Goal: Task Accomplishment & Management: Complete application form

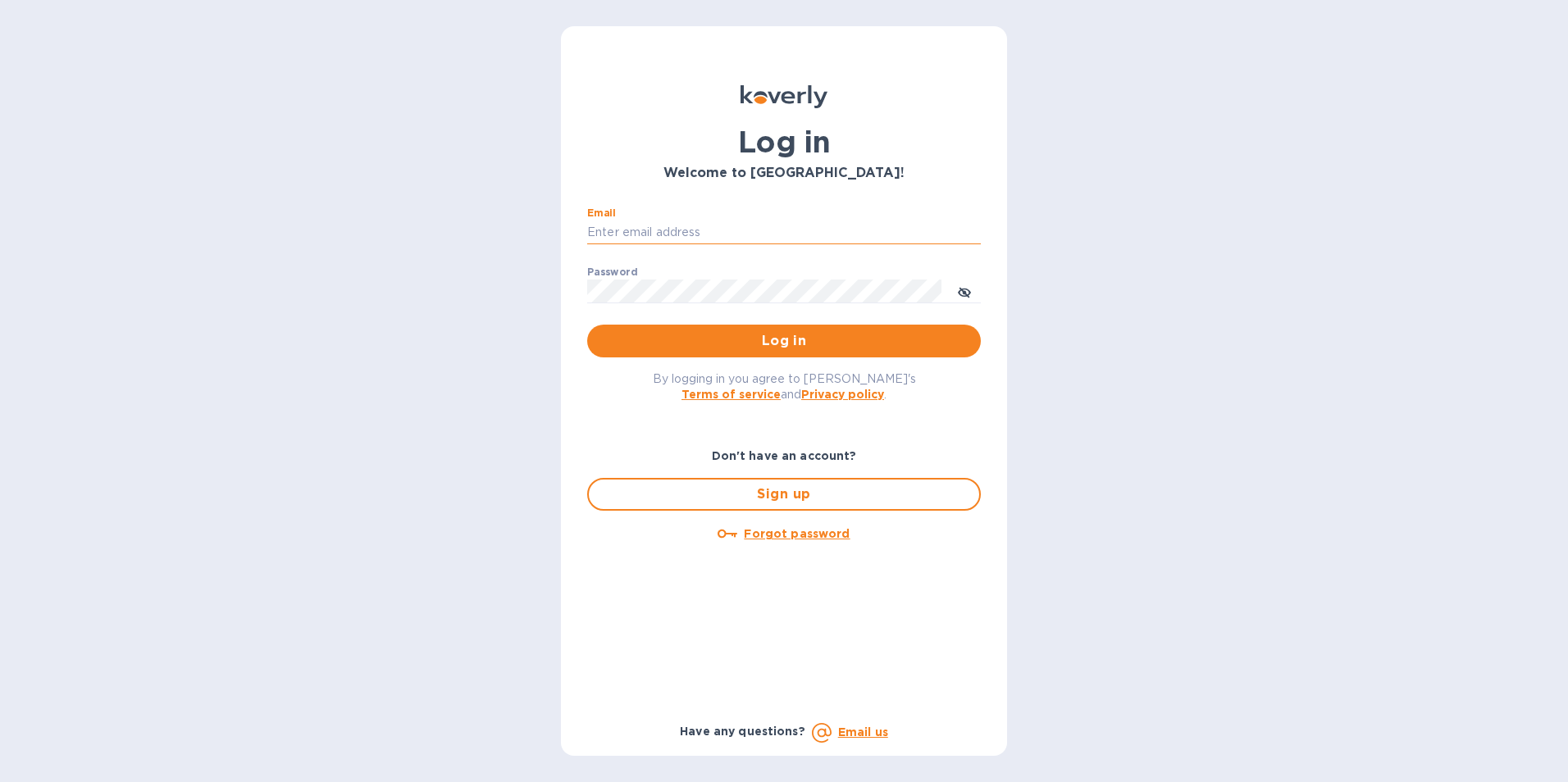
click at [686, 236] on input "Email" at bounding box center [783, 232] width 394 height 25
type input "[PERSON_NAME][EMAIL_ADDRESS][DOMAIN_NAME]"
click at [587, 325] on button "Log in" at bounding box center [783, 341] width 394 height 33
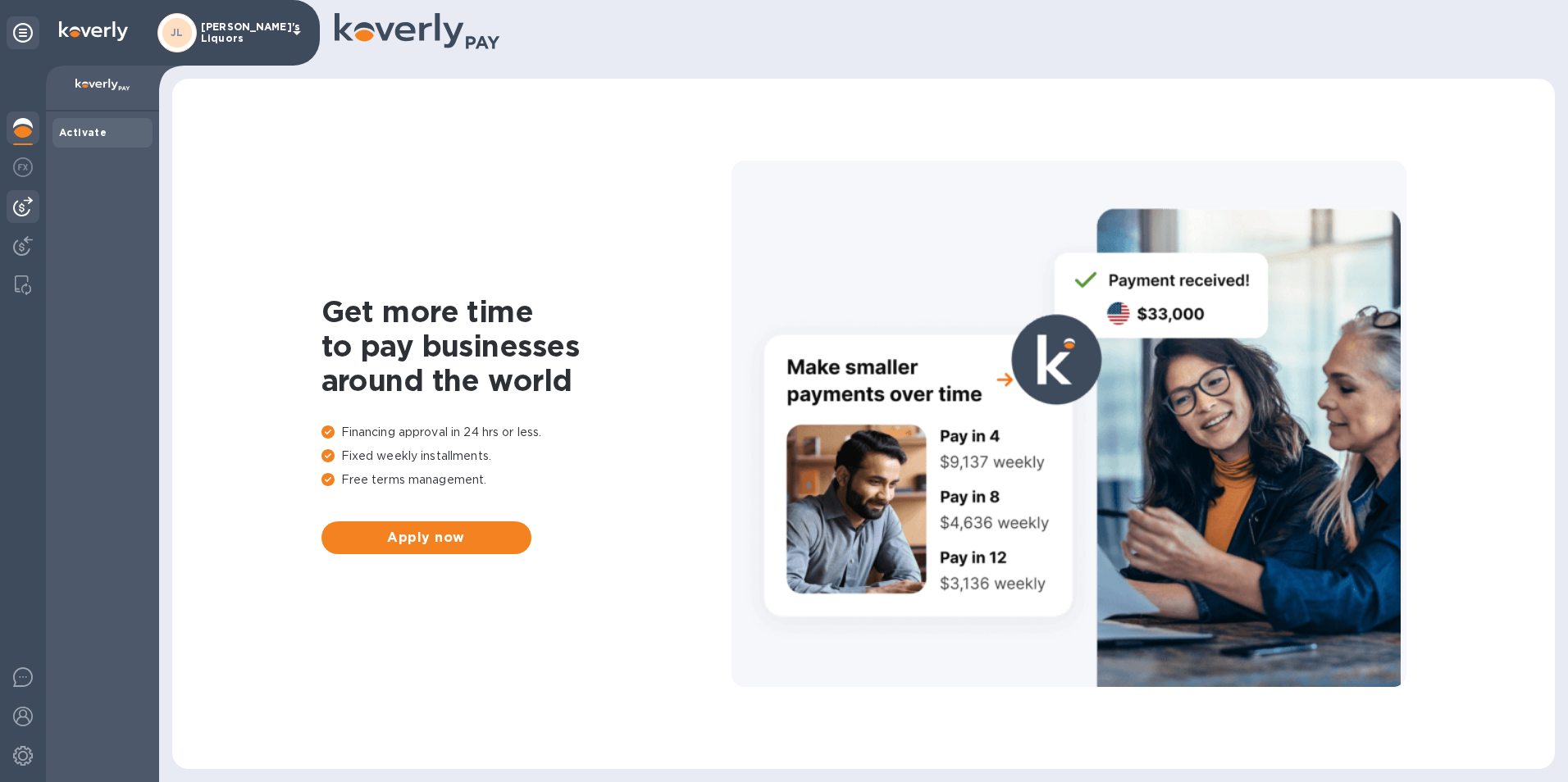
click at [27, 192] on div at bounding box center [23, 207] width 33 height 33
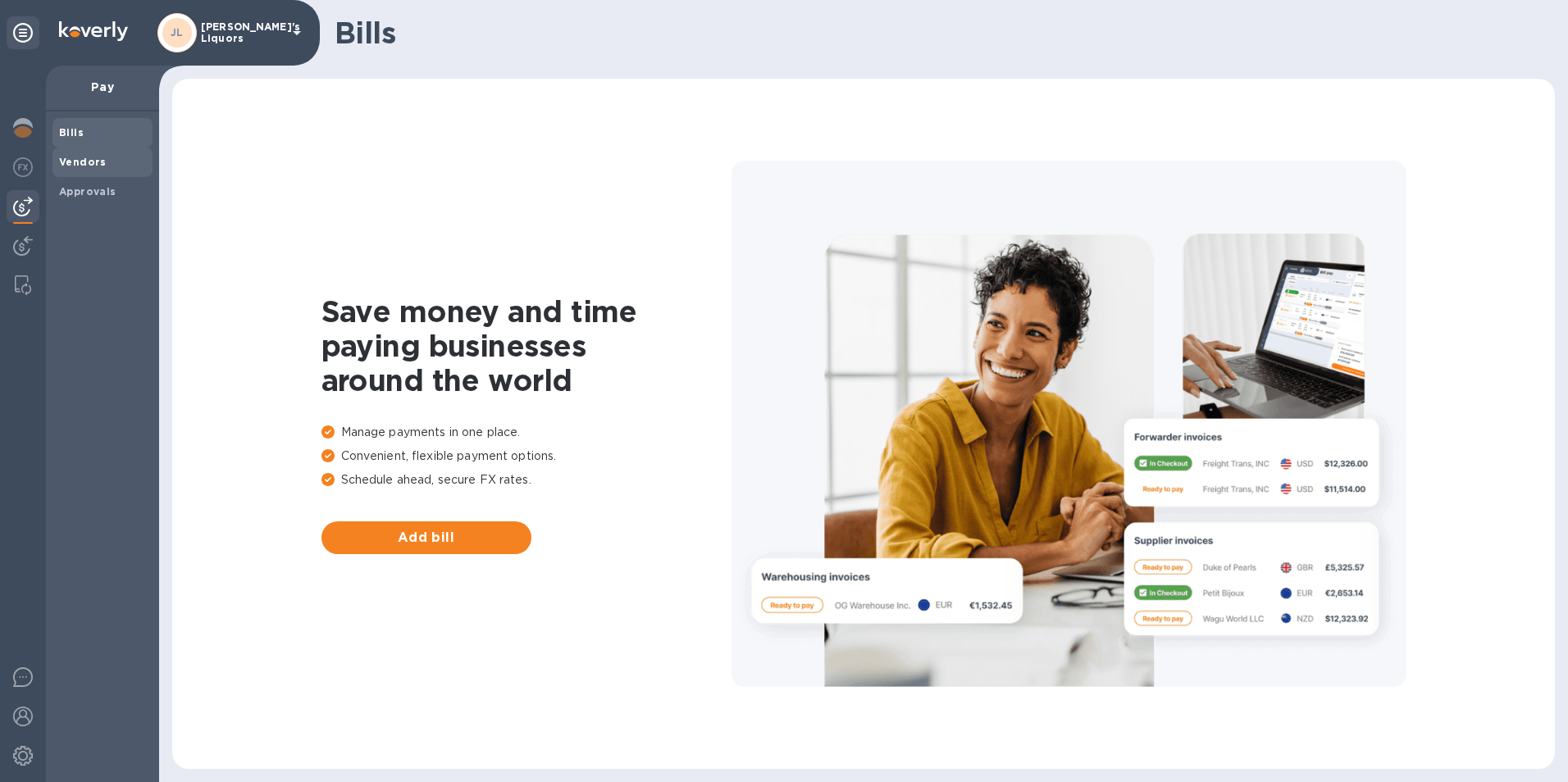
click at [86, 172] on div "Vendors" at bounding box center [102, 162] width 100 height 29
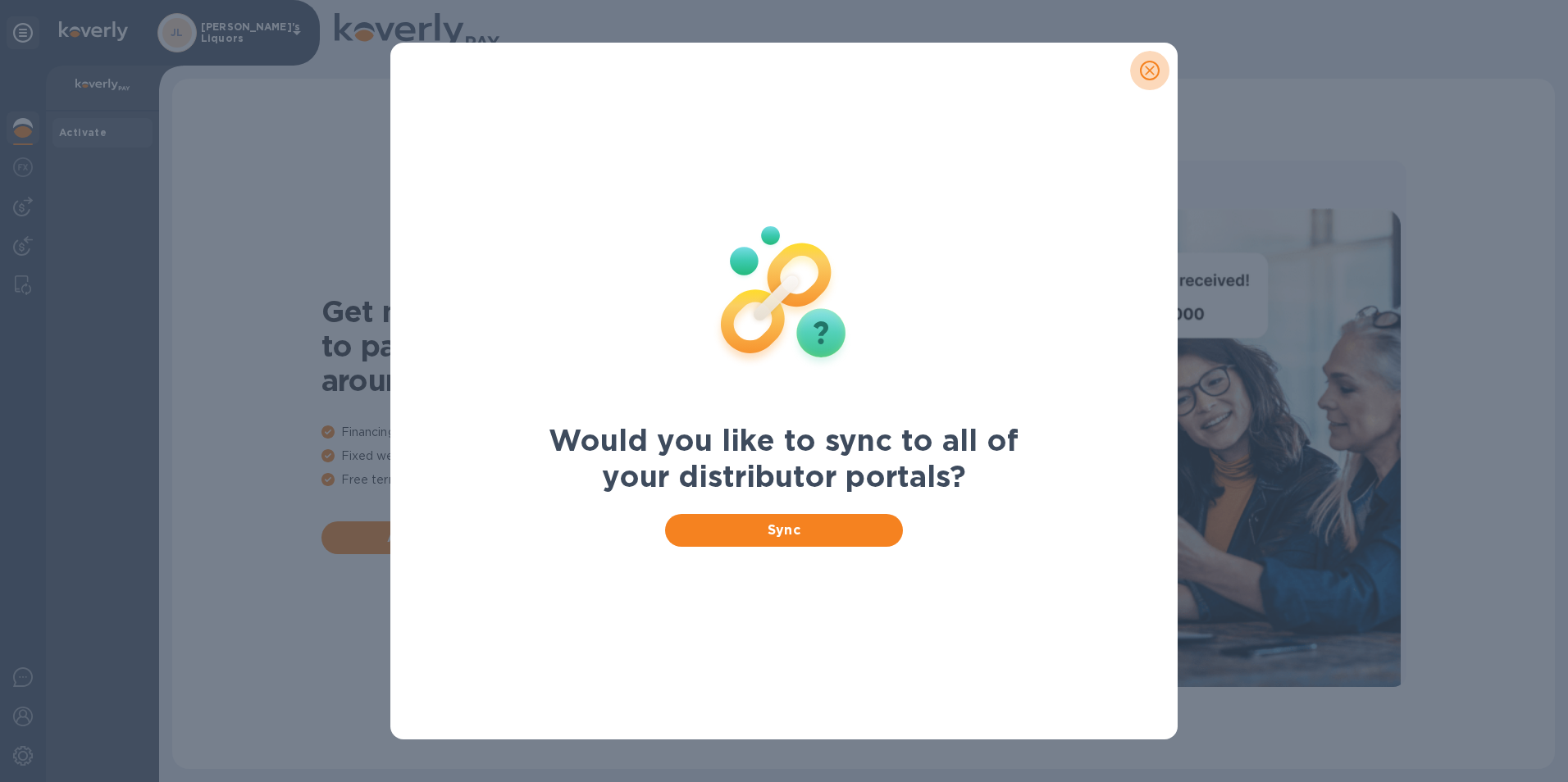
click at [1148, 67] on icon "close" at bounding box center [1149, 71] width 17 height 17
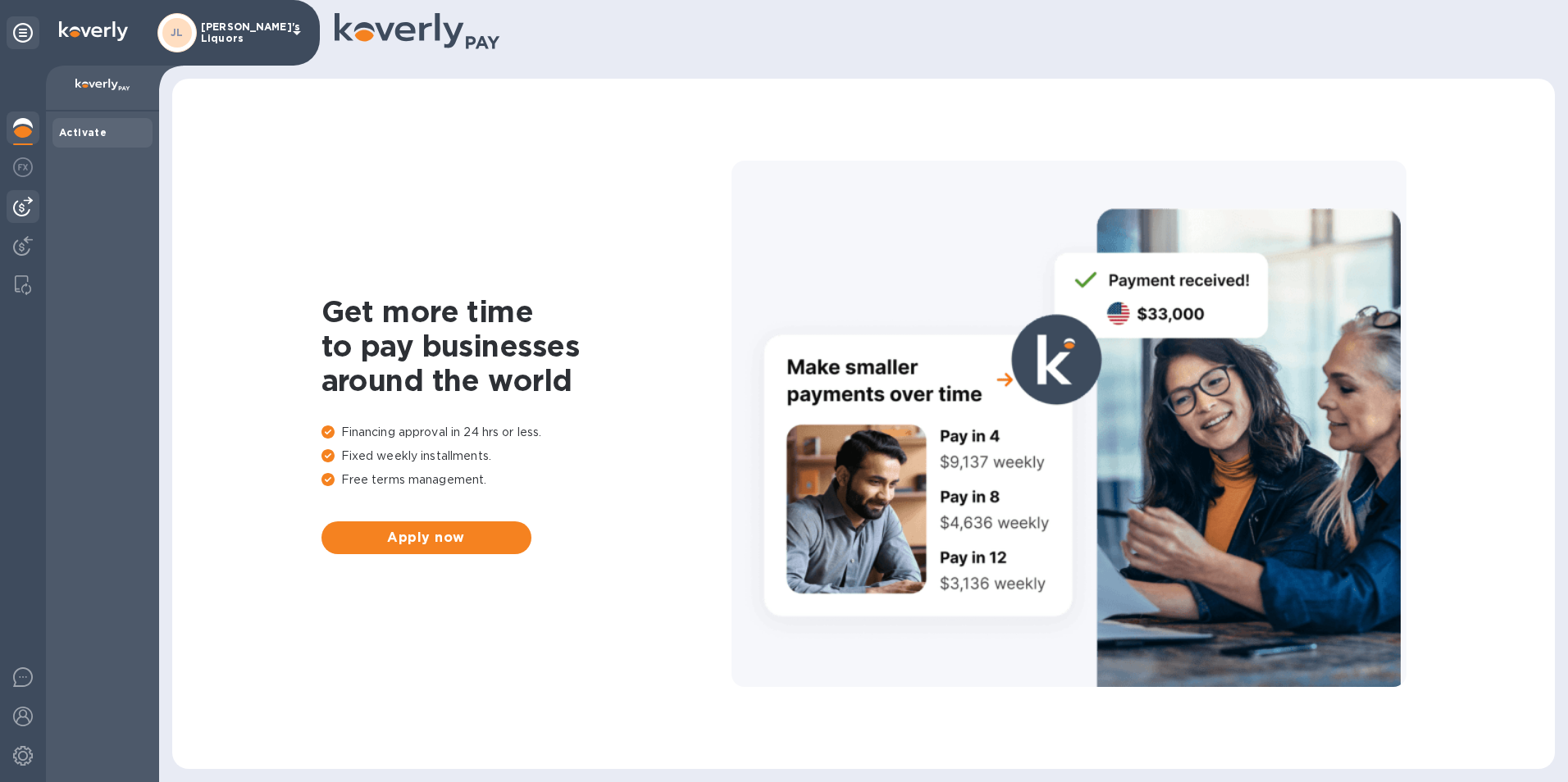
click at [26, 205] on img at bounding box center [22, 206] width 19 height 19
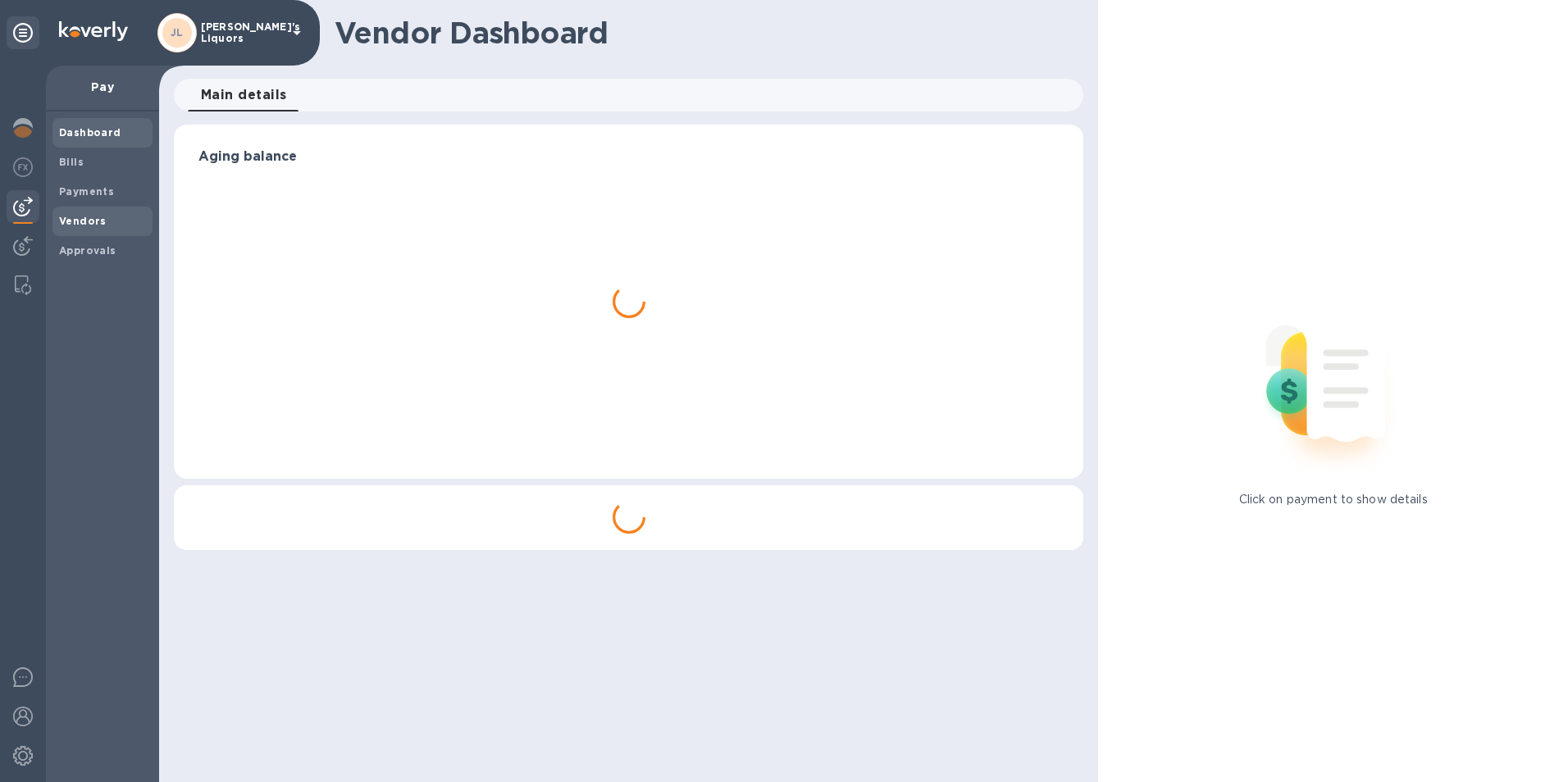
click at [95, 215] on b "Vendors" at bounding box center [83, 220] width 48 height 12
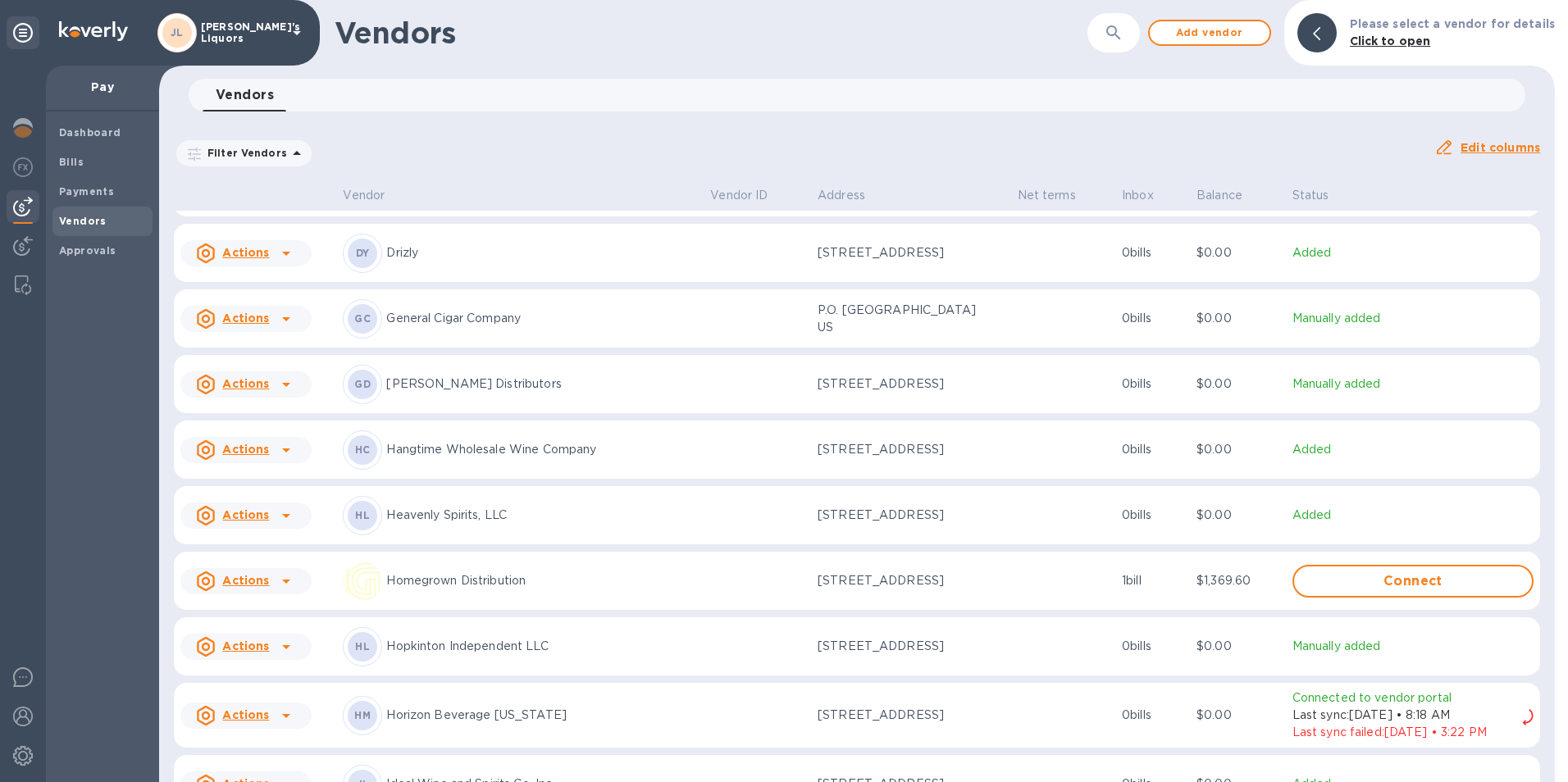
scroll to position [1430, 0]
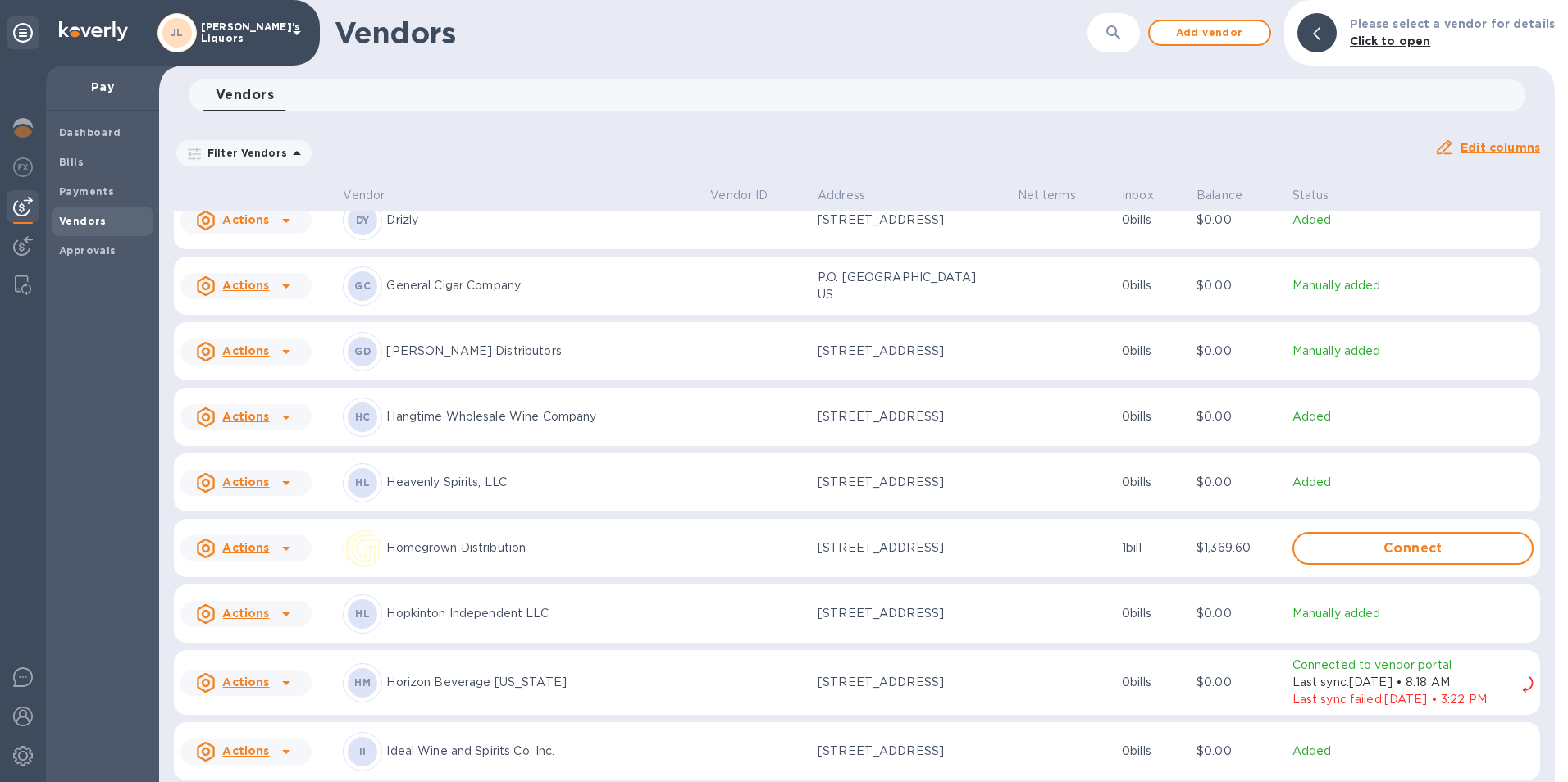
click at [291, 426] on icon at bounding box center [286, 417] width 19 height 19
click at [291, 486] on b "Add new bill" at bounding box center [263, 490] width 76 height 13
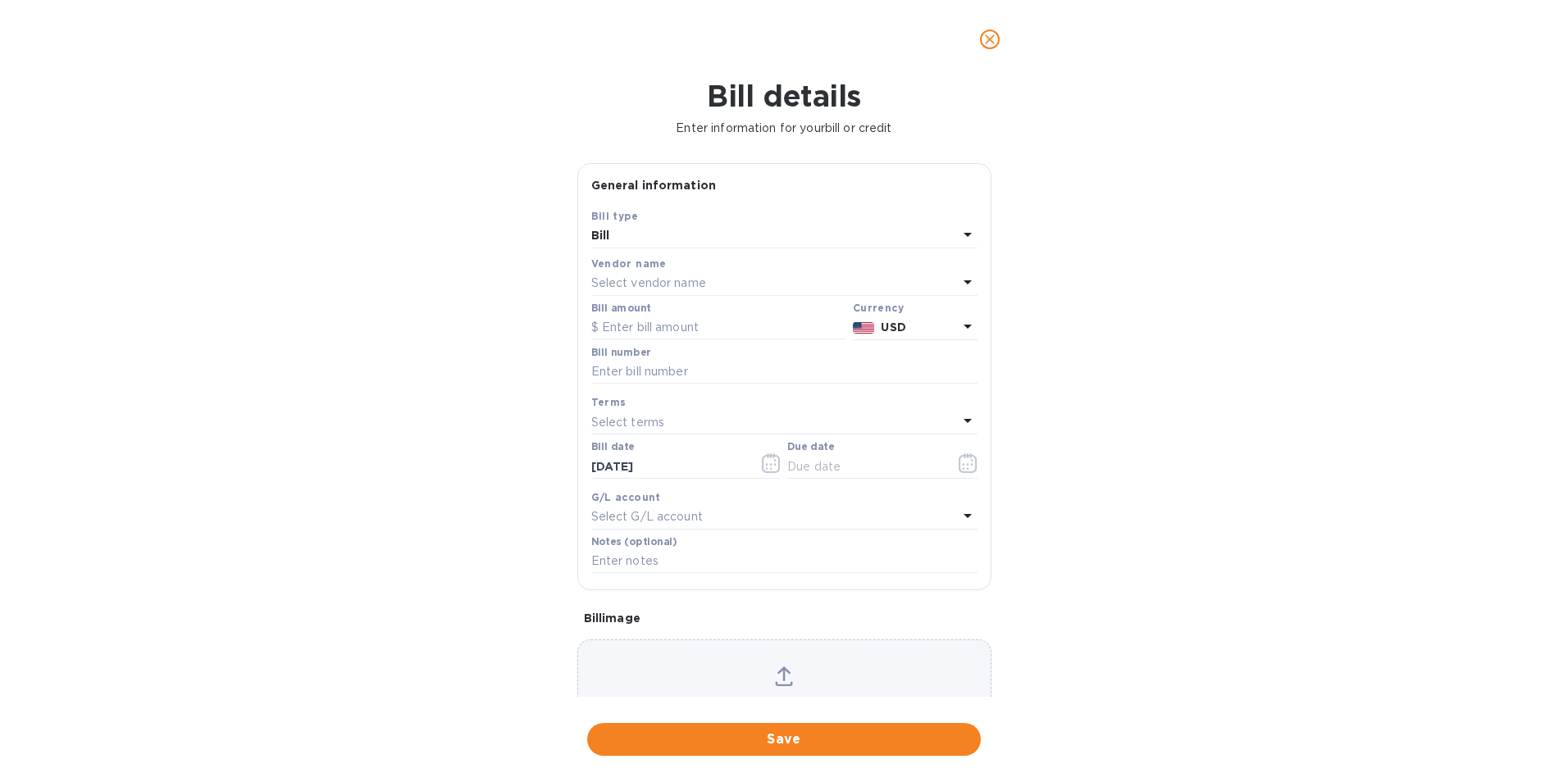
type input "10/15/2025"
click at [636, 328] on input "text" at bounding box center [719, 328] width 255 height 25
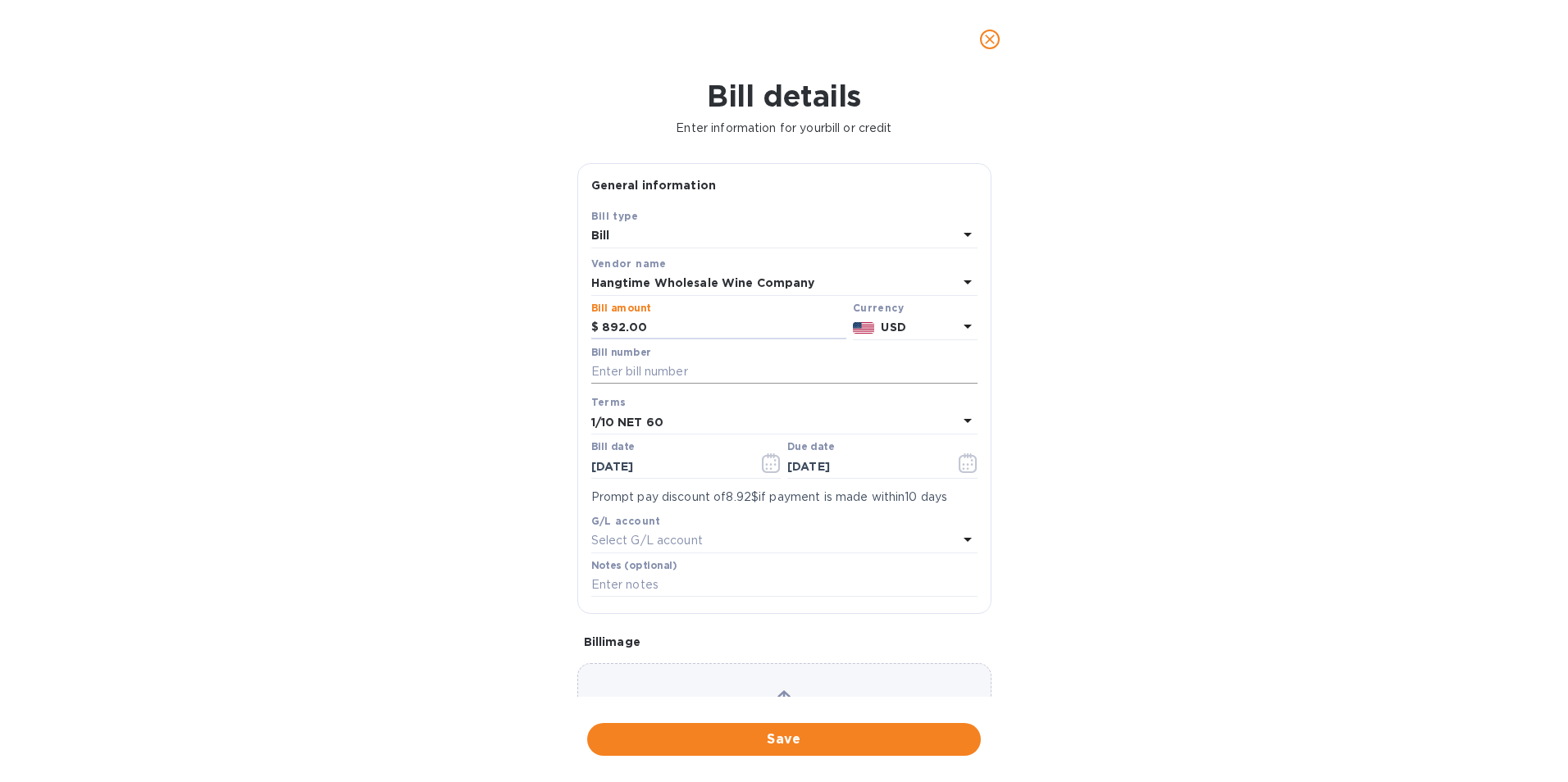
type input "892.00"
click at [659, 367] on input "text" at bounding box center [784, 372] width 386 height 25
type input "HWC-12026"
click at [762, 472] on icon "button" at bounding box center [771, 463] width 19 height 19
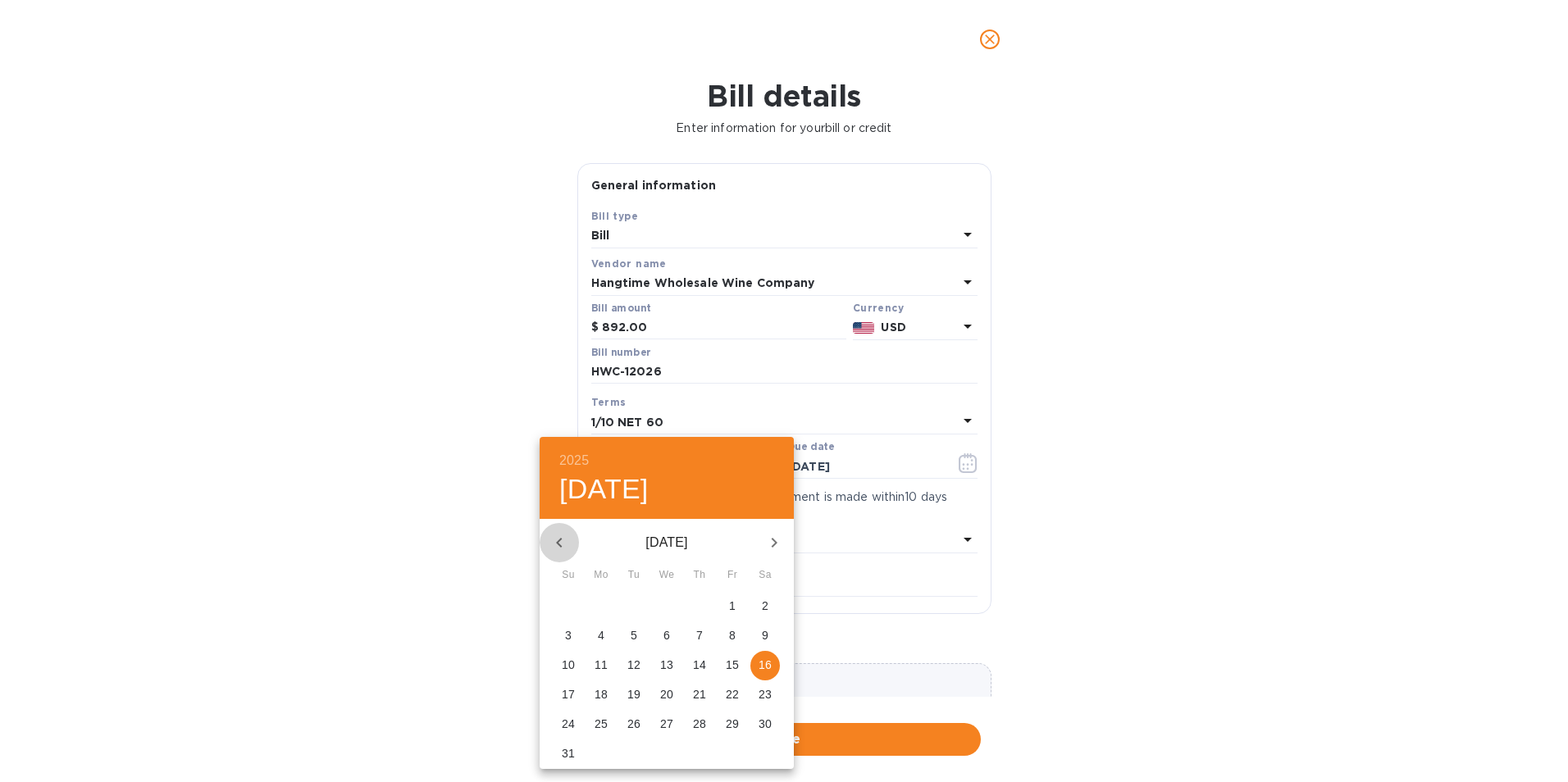
click at [563, 544] on icon "button" at bounding box center [558, 542] width 19 height 19
click at [676, 662] on span "18" at bounding box center [666, 665] width 29 height 17
type input "06/18/2025"
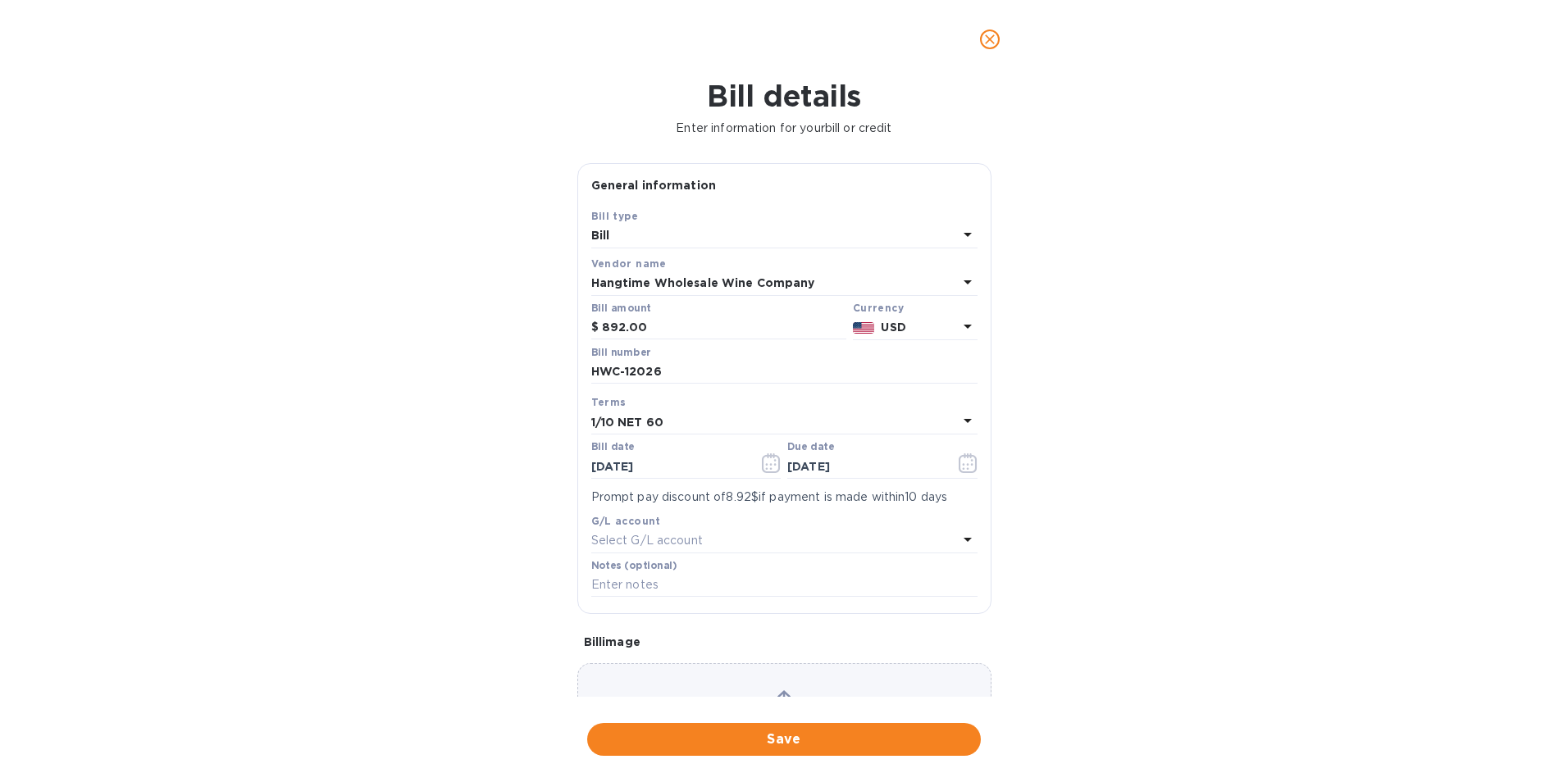
click at [639, 420] on b "1/10 NET 60" at bounding box center [627, 422] width 73 height 13
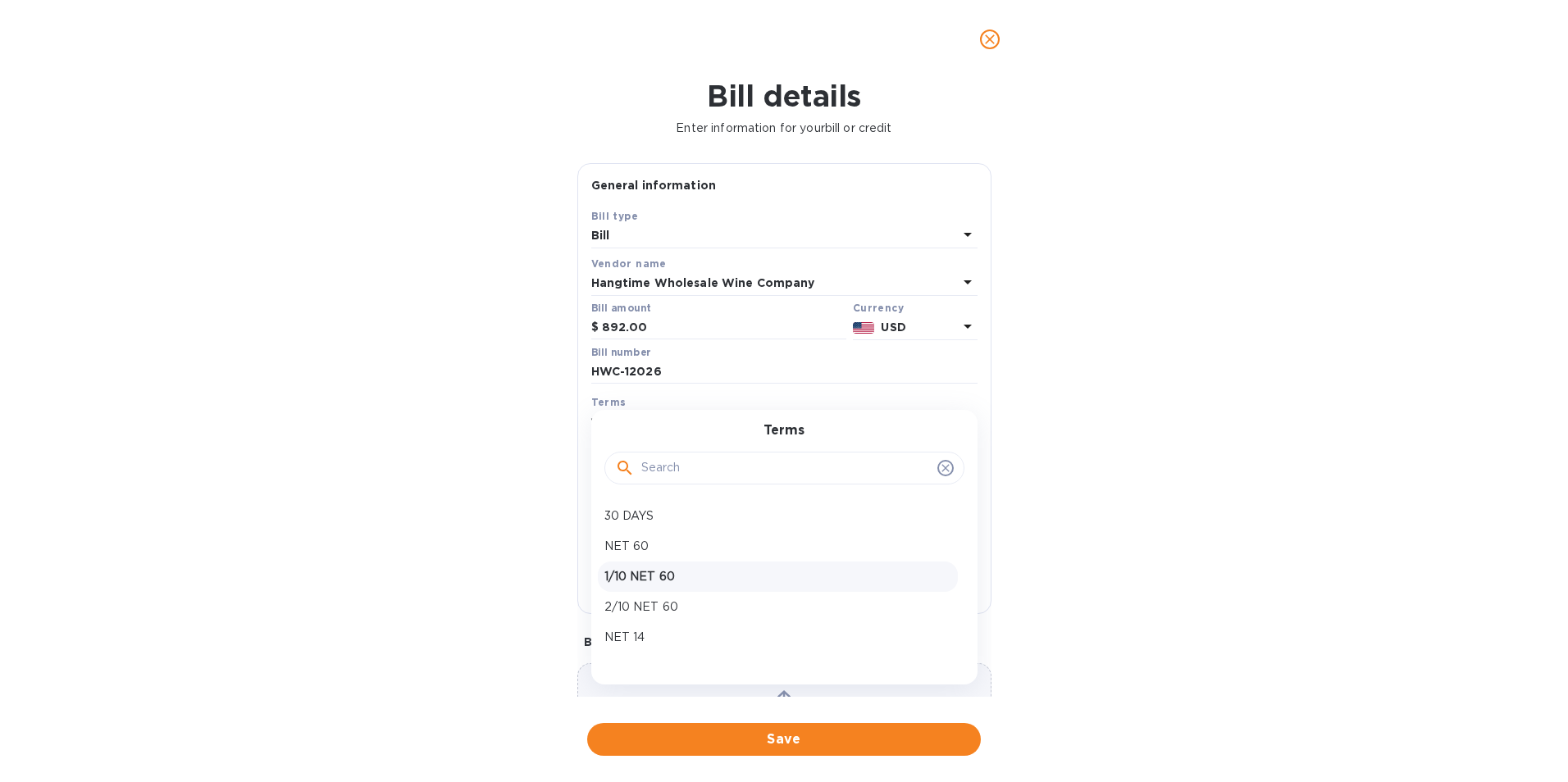
click at [646, 575] on p "1/10 NET 60" at bounding box center [778, 576] width 347 height 17
type input "08/17/2025"
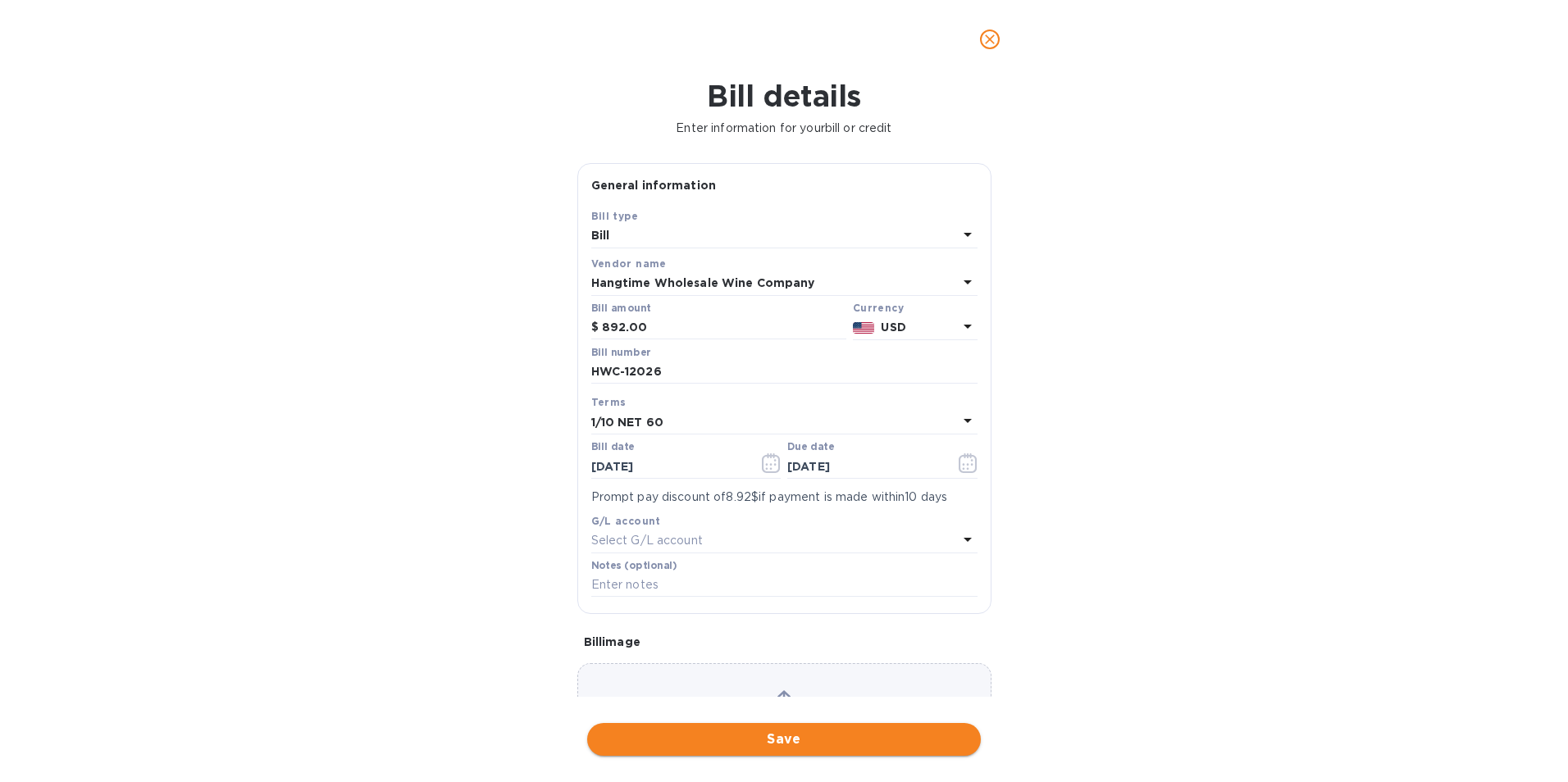
click at [701, 727] on button "Save" at bounding box center [783, 740] width 394 height 33
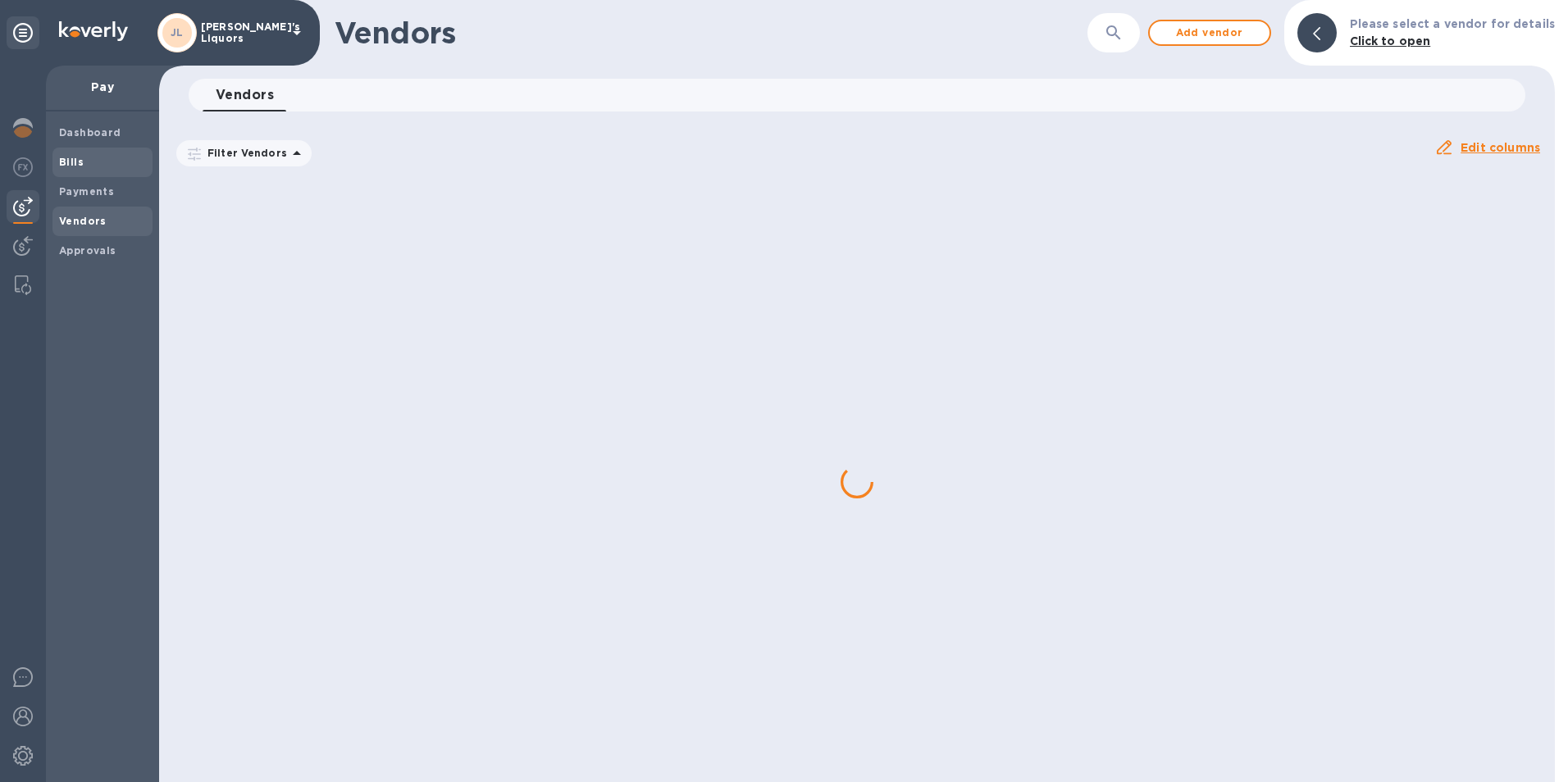
click at [75, 162] on b "Bills" at bounding box center [71, 162] width 25 height 12
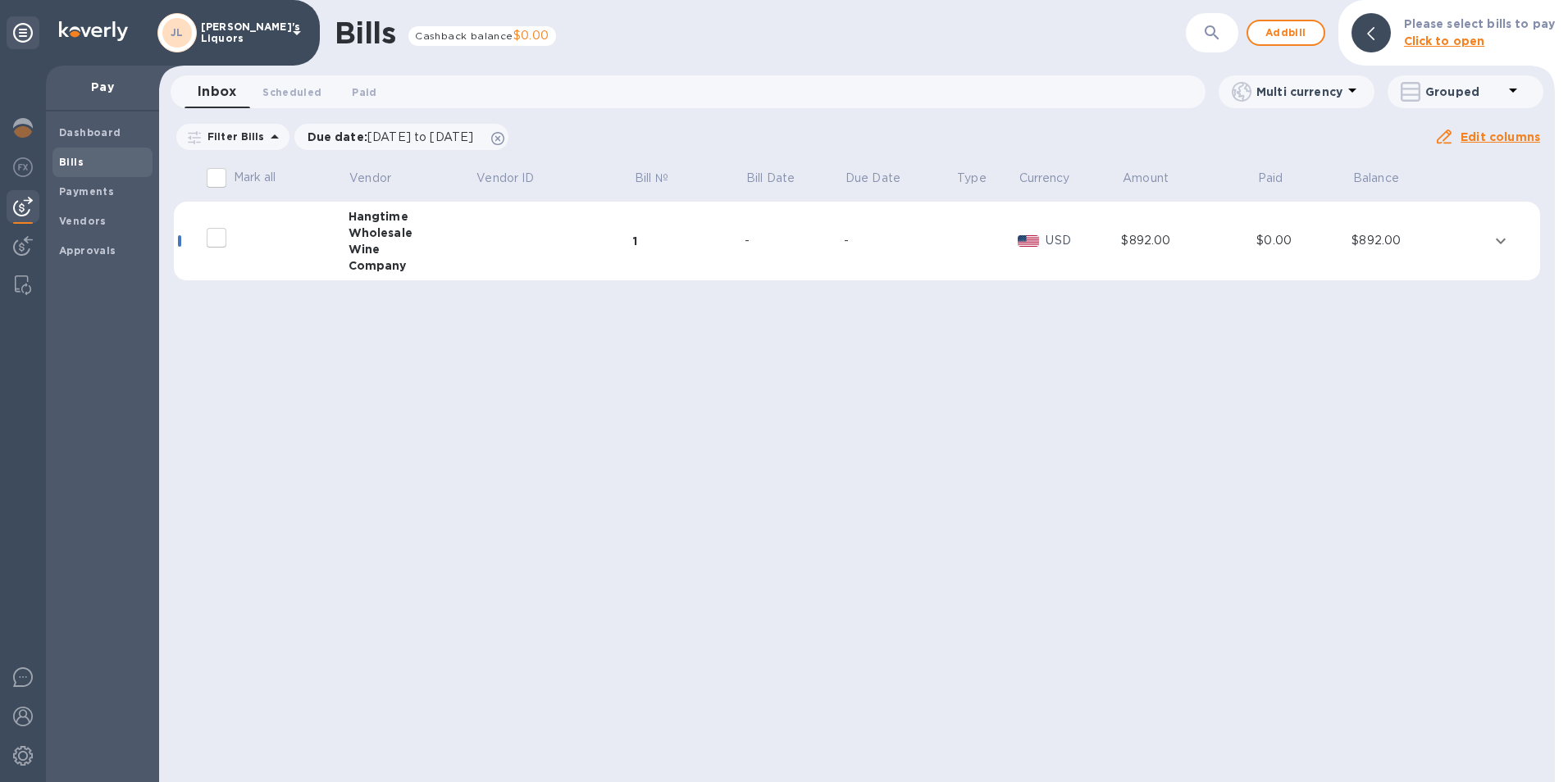
click at [371, 226] on div "Wholesale" at bounding box center [412, 233] width 127 height 17
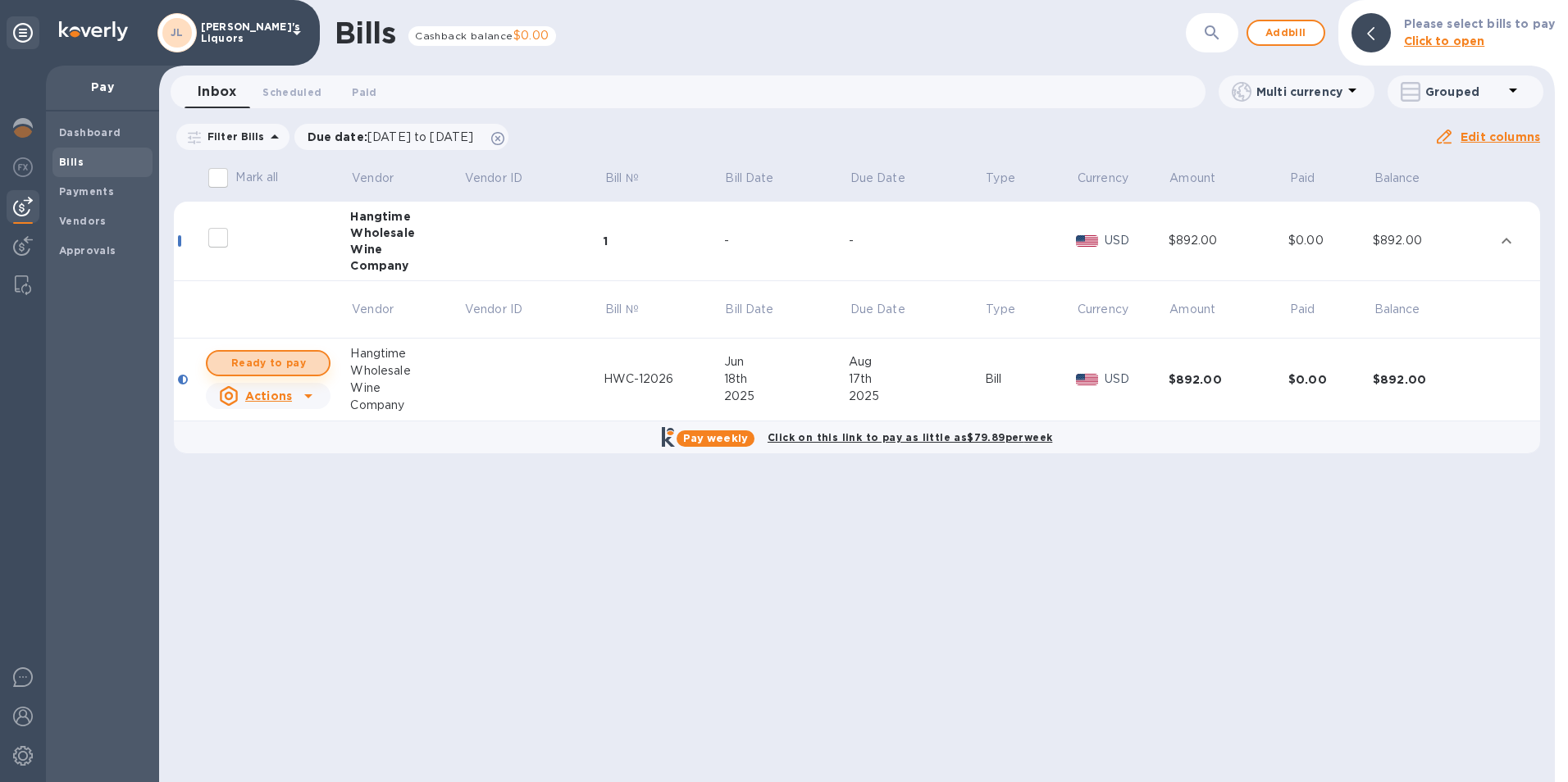
click at [264, 358] on span "Ready to pay" at bounding box center [268, 363] width 95 height 19
checkbox input "true"
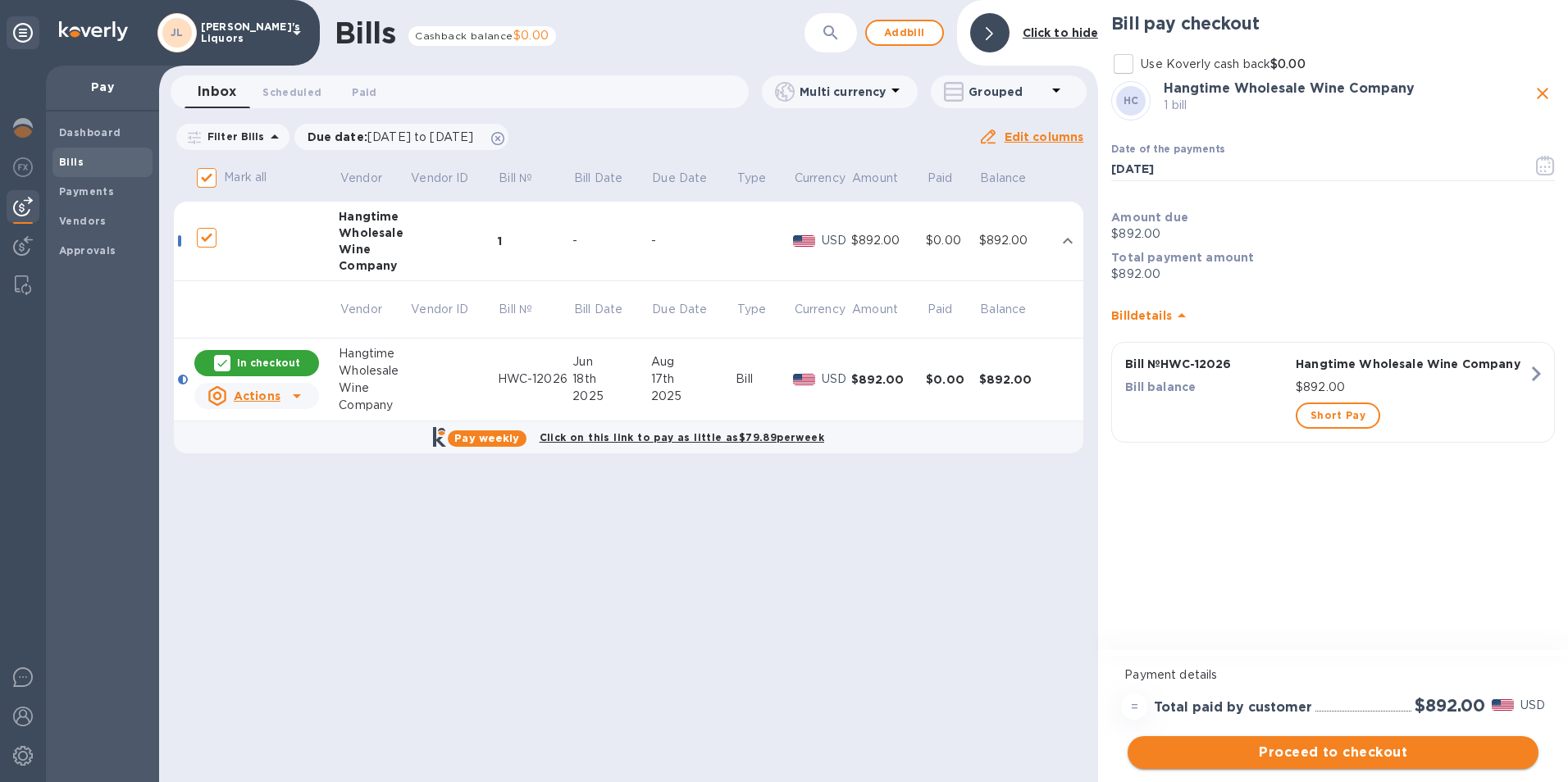
click at [1328, 749] on span "Proceed to checkout" at bounding box center [1332, 752] width 385 height 19
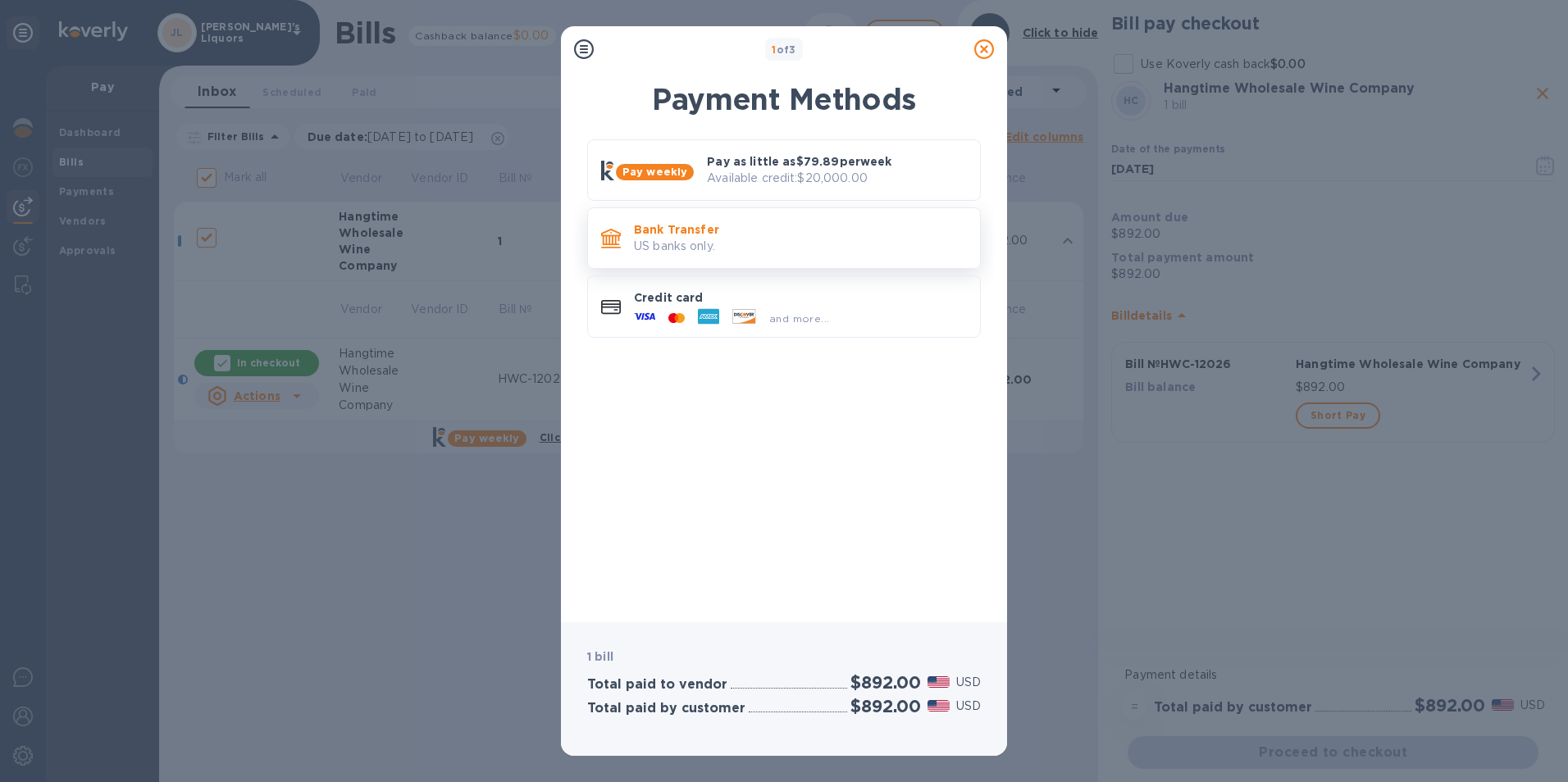
click at [685, 236] on p "Bank Transfer" at bounding box center [800, 229] width 333 height 17
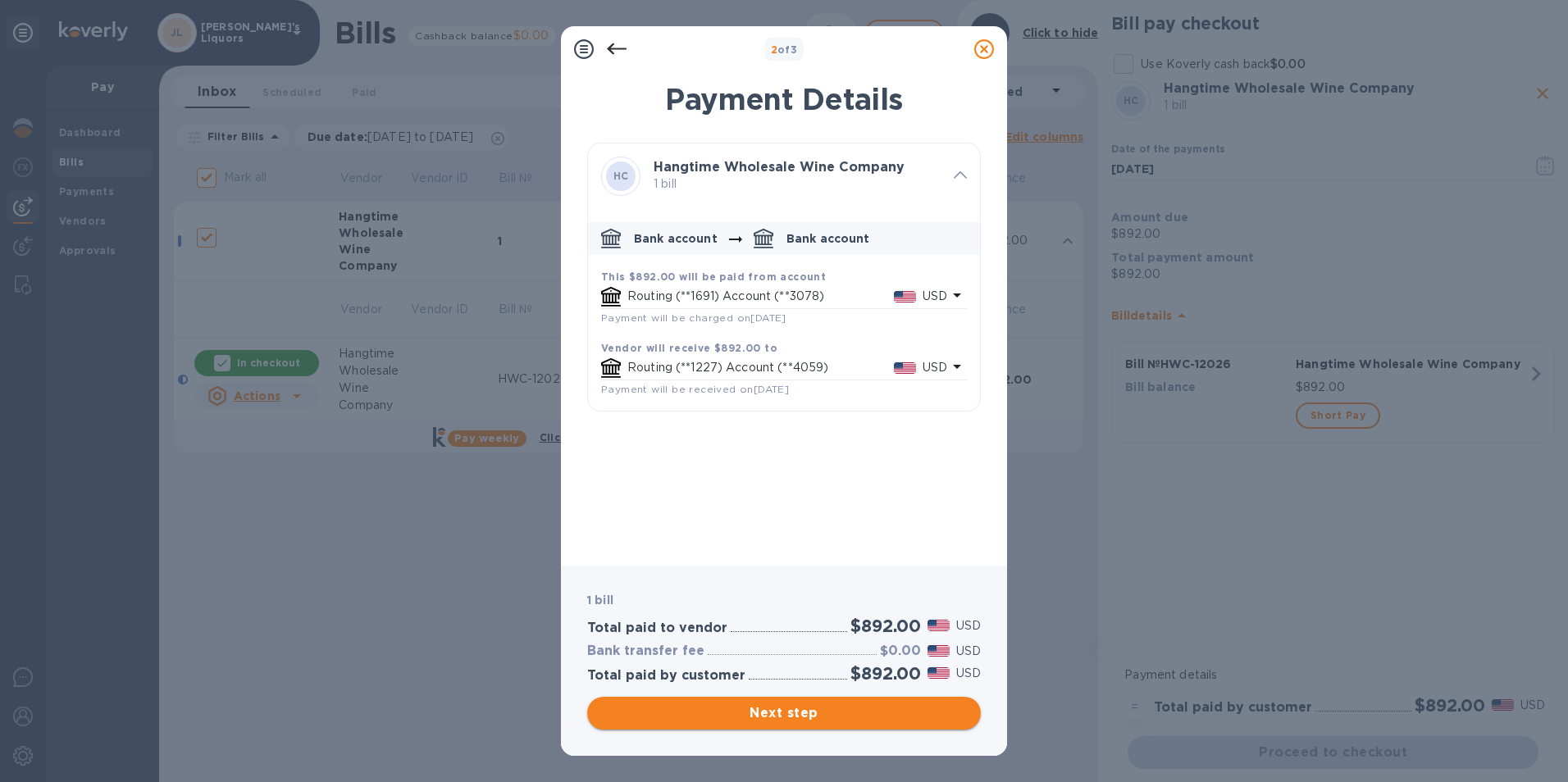
click at [815, 710] on span "Next step" at bounding box center [784, 712] width 367 height 19
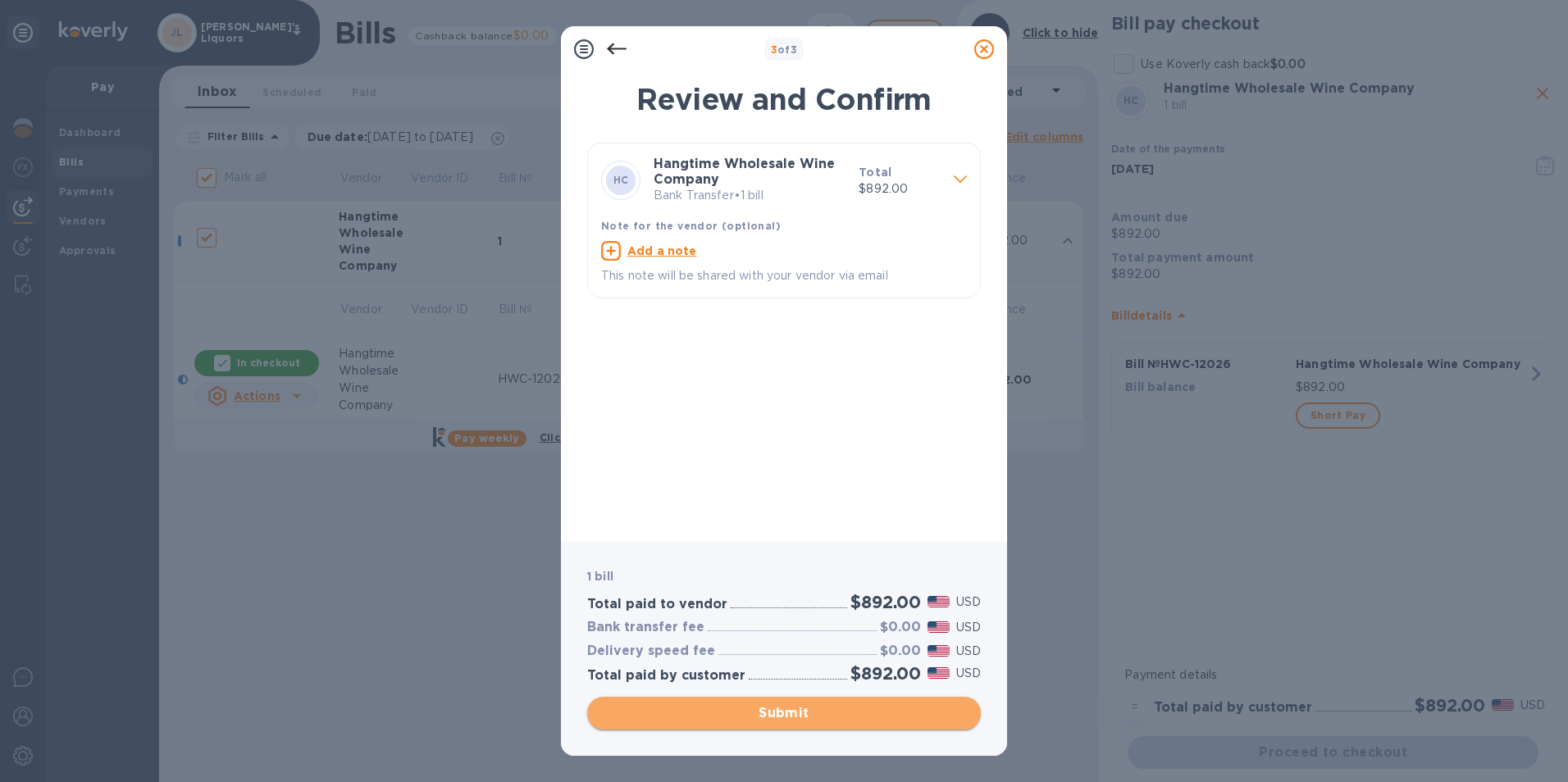
click at [772, 706] on span "Submit" at bounding box center [784, 712] width 367 height 19
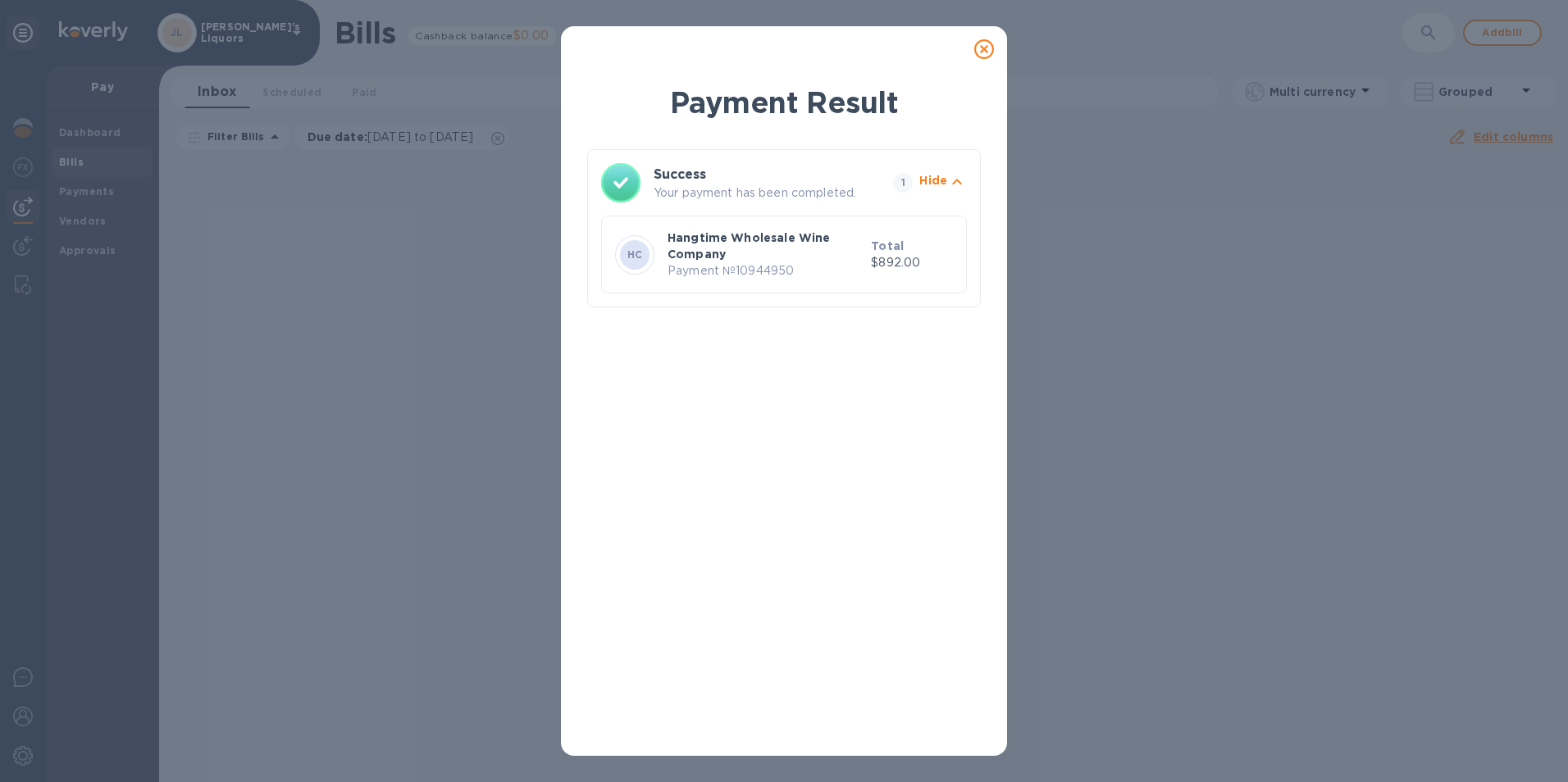
click at [980, 50] on icon at bounding box center [983, 49] width 19 height 19
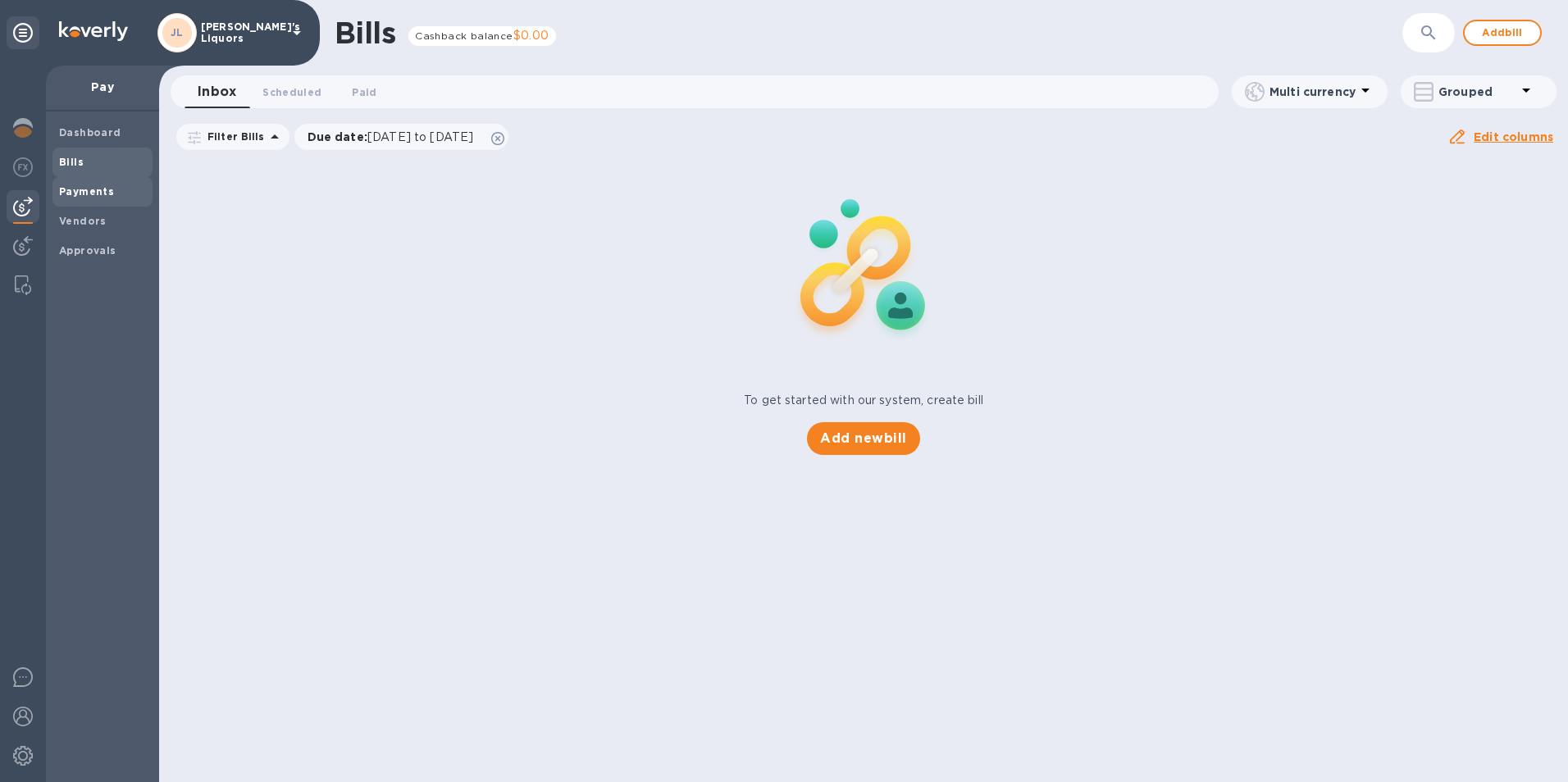
click at [85, 192] on b "Payments" at bounding box center [86, 191] width 55 height 12
